Goal: Transaction & Acquisition: Purchase product/service

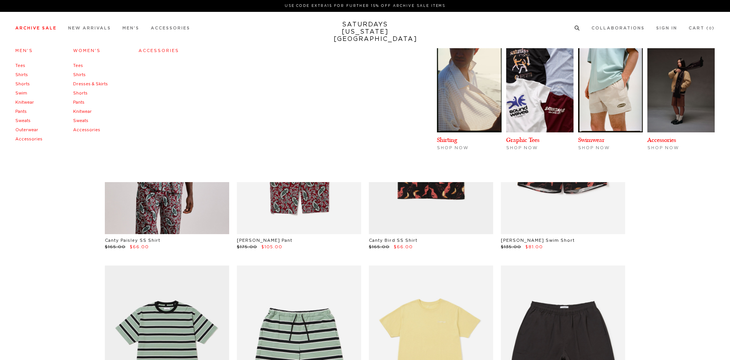
click at [20, 67] on link "Tees" at bounding box center [20, 66] width 10 height 4
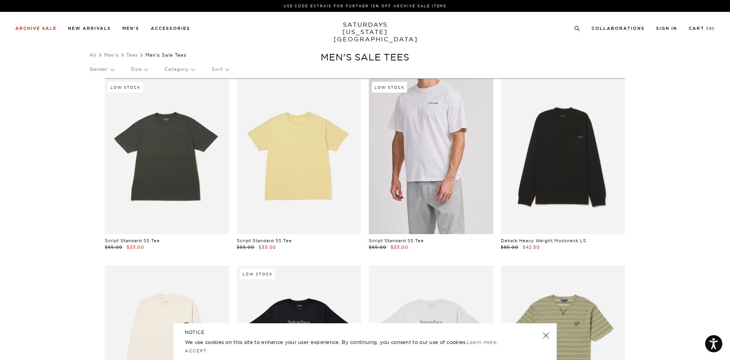
click at [439, 165] on link at bounding box center [431, 156] width 124 height 155
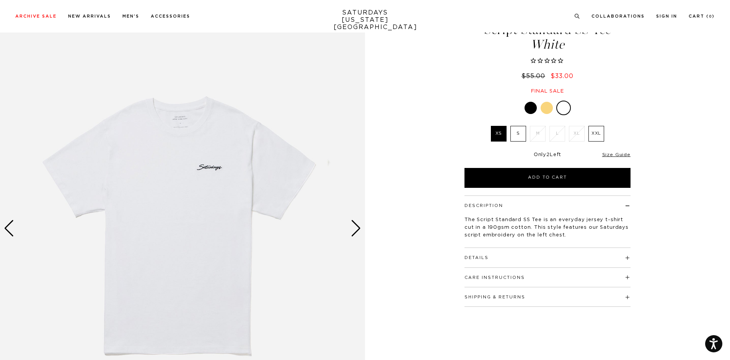
drag, startPoint x: 399, startPoint y: 144, endPoint x: 383, endPoint y: 140, distance: 17.0
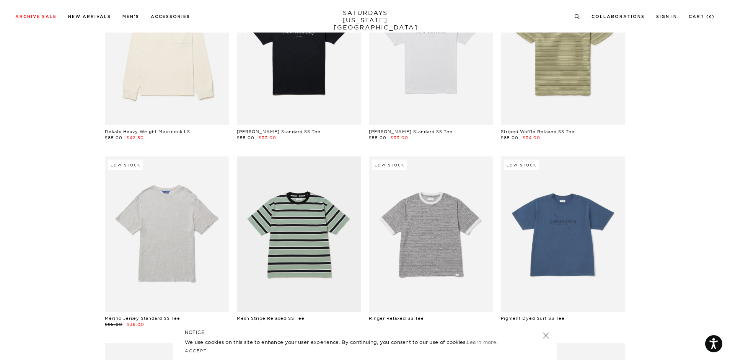
scroll to position [344, 0]
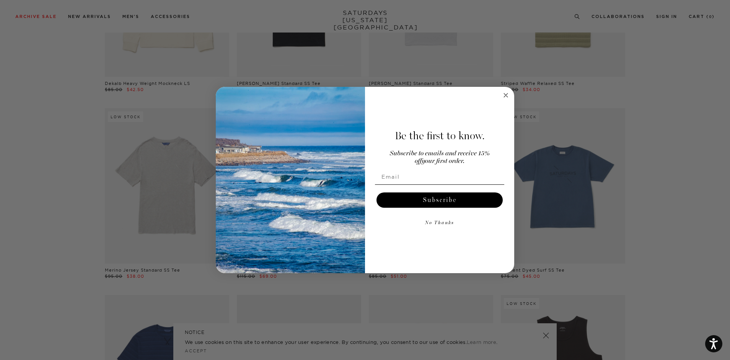
click at [504, 93] on icon "Close dialog" at bounding box center [506, 95] width 4 height 4
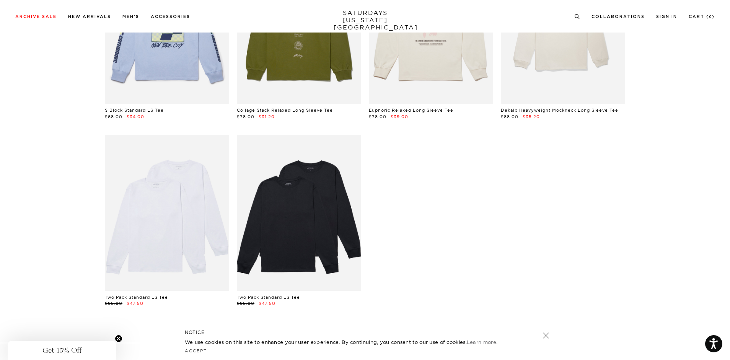
scroll to position [2496, 0]
